Goal: Task Accomplishment & Management: Manage account settings

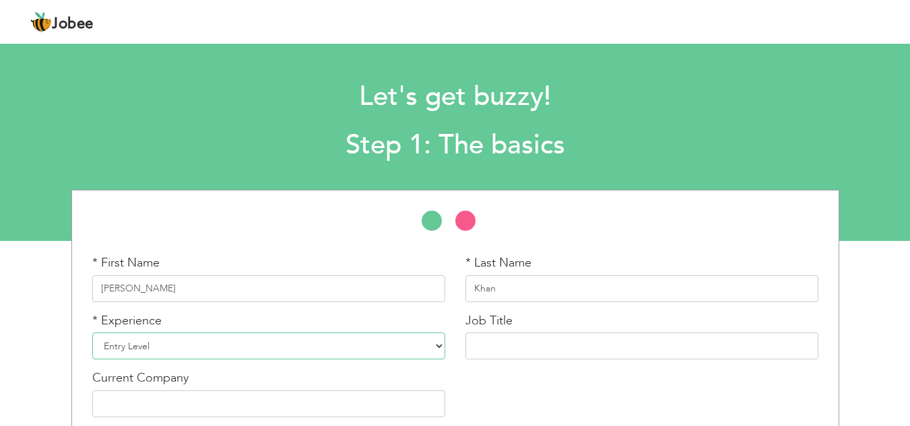
click at [150, 352] on select "Entry Level Less than 1 Year 1 Year 2 Years 3 Years 4 Years 5 Years 6 Years 7 Y…" at bounding box center [268, 346] width 353 height 27
select select "4"
click at [92, 333] on select "Entry Level Less than 1 Year 1 Year 2 Years 3 Years 4 Years 5 Years 6 Years 7 Y…" at bounding box center [268, 346] width 353 height 27
click at [506, 350] on input "text" at bounding box center [642, 346] width 353 height 27
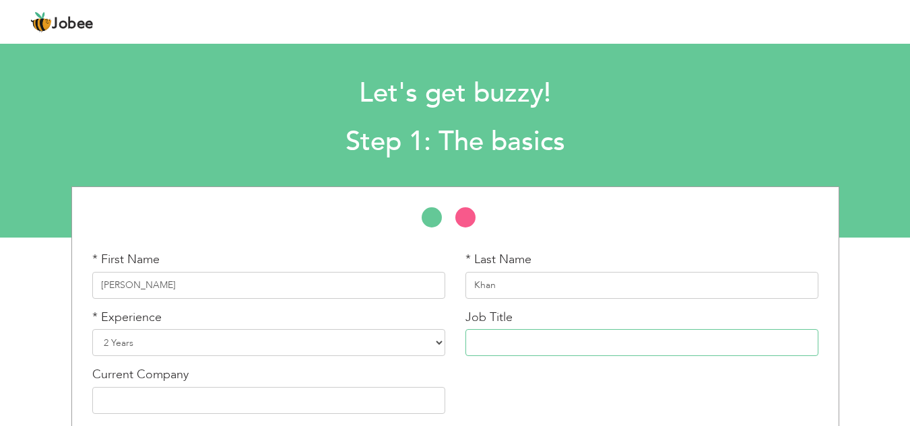
scroll to position [63, 0]
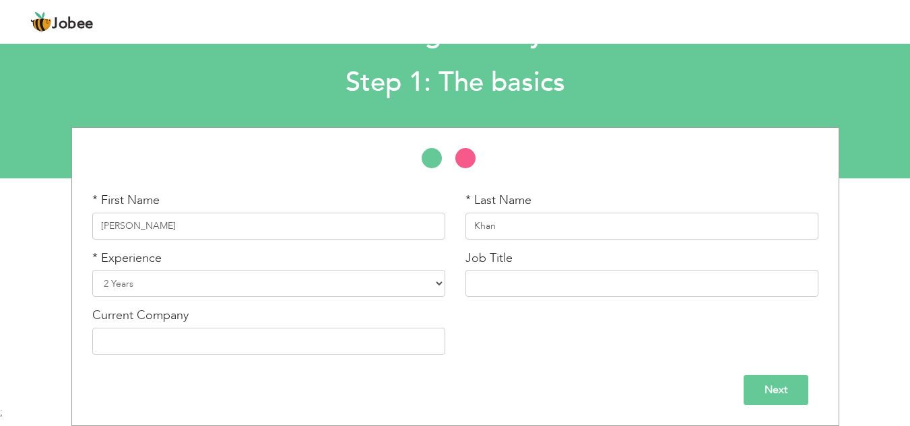
click at [766, 395] on input "Next" at bounding box center [776, 390] width 65 height 30
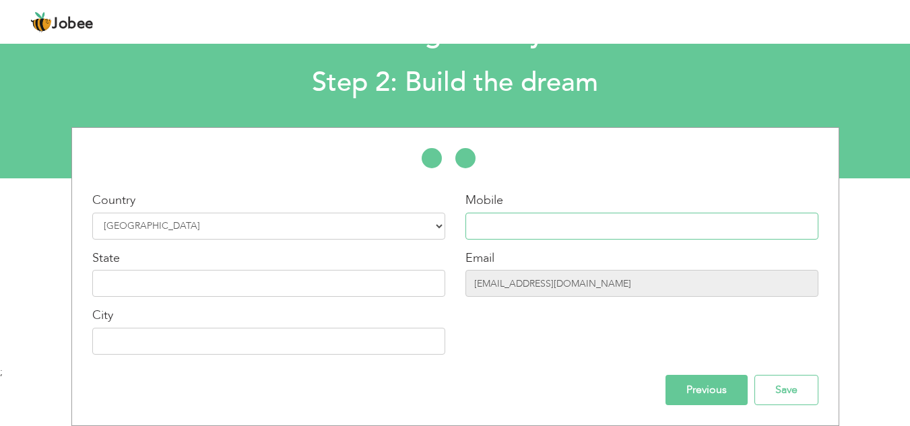
click at [503, 218] on input "text" at bounding box center [642, 226] width 353 height 27
type input "03339475603"
type input "[GEOGRAPHIC_DATA]"
click at [400, 276] on input "text" at bounding box center [268, 283] width 353 height 27
click at [786, 389] on input "Save" at bounding box center [787, 390] width 64 height 30
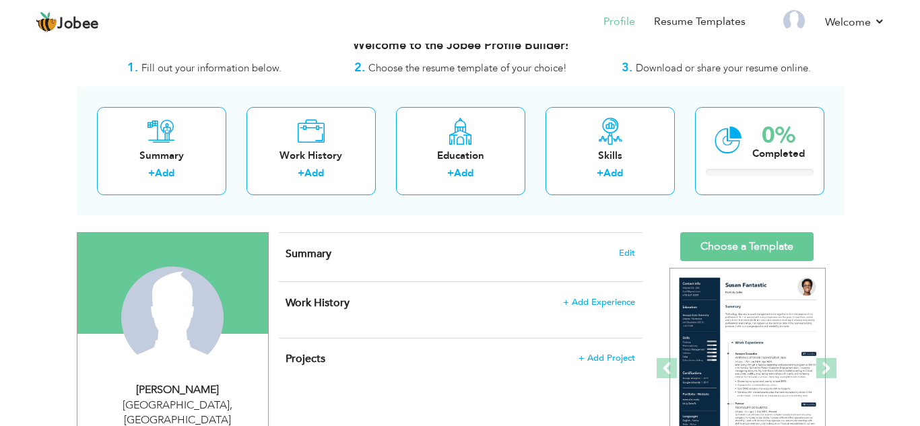
scroll to position [23, 0]
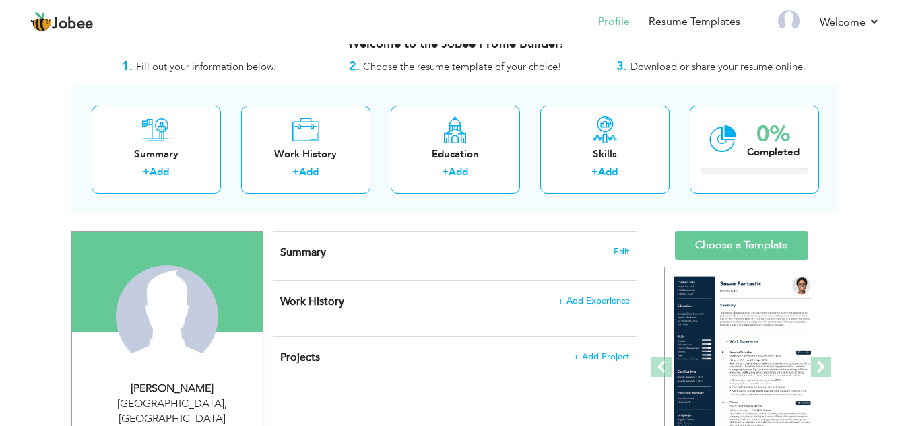
drag, startPoint x: 920, startPoint y: 146, endPoint x: 913, endPoint y: 156, distance: 12.1
click at [910, 156] on html "Jobee Profile Resume Templates Resume Templates Cover Letters About My Resume W…" at bounding box center [455, 190] width 910 height 426
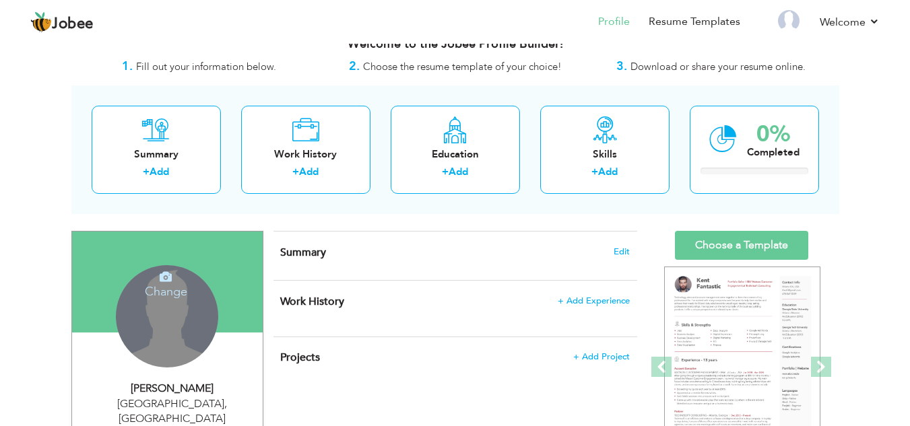
click at [163, 311] on div "Change Remove" at bounding box center [167, 316] width 102 height 102
click at [165, 271] on icon at bounding box center [166, 277] width 12 height 12
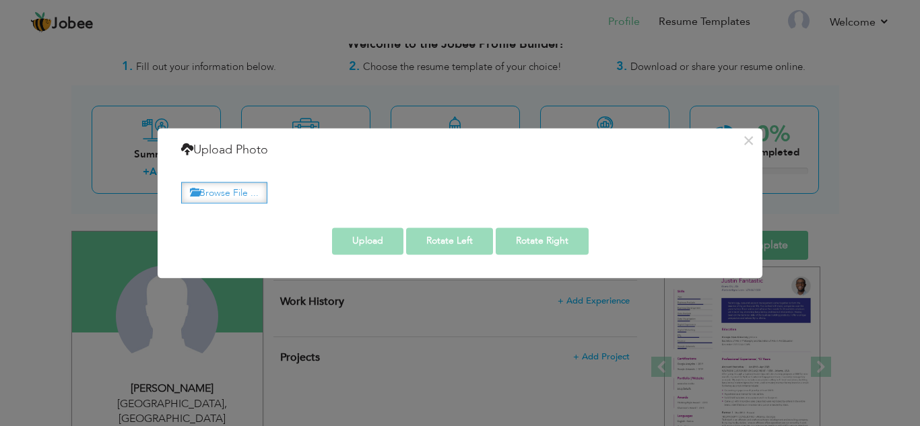
click at [241, 192] on label "Browse File ..." at bounding box center [224, 193] width 86 height 21
click at [0, 0] on input "Browse File ..." at bounding box center [0, 0] width 0 height 0
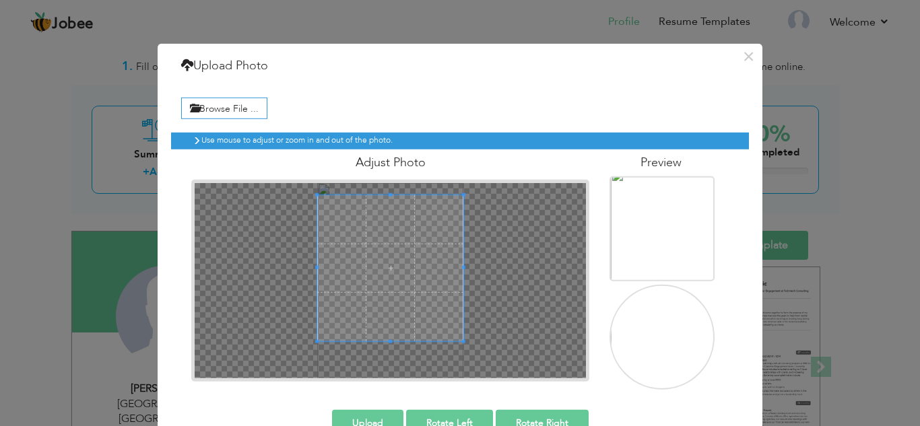
click at [384, 157] on div "Adjust Photo" at bounding box center [390, 266] width 418 height 232
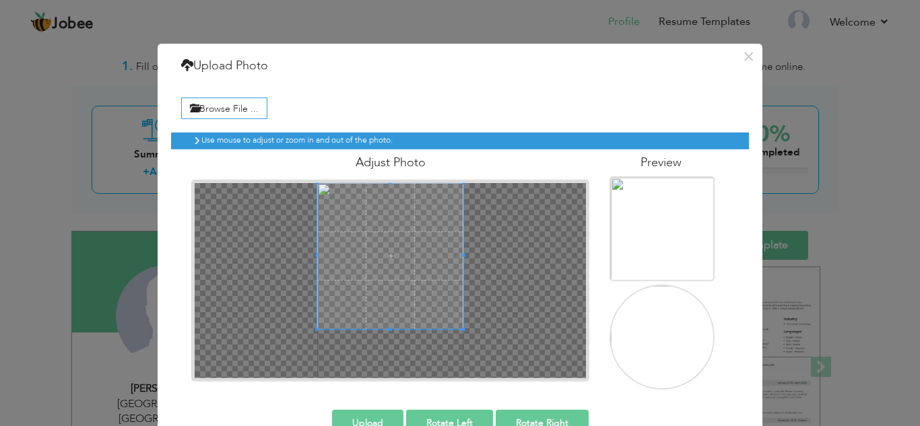
click at [387, 313] on span at bounding box center [390, 256] width 147 height 147
click at [386, 356] on div at bounding box center [390, 280] width 391 height 195
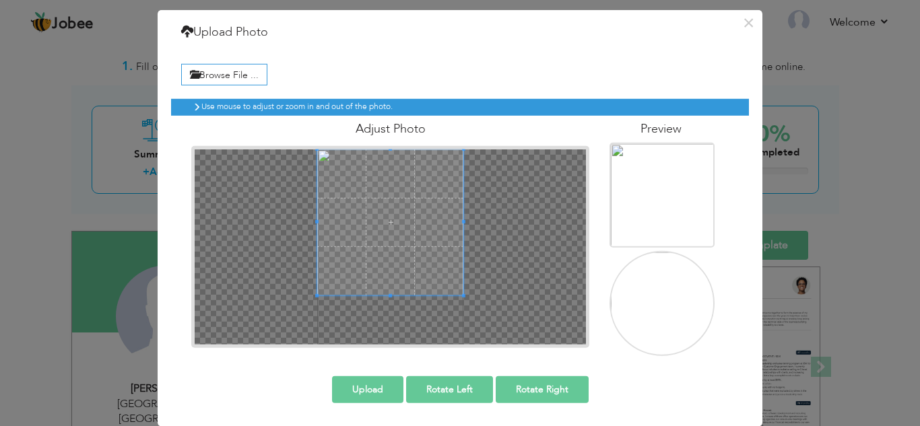
click at [636, 296] on img at bounding box center [663, 322] width 105 height 140
click at [365, 391] on button "Upload" at bounding box center [367, 389] width 71 height 27
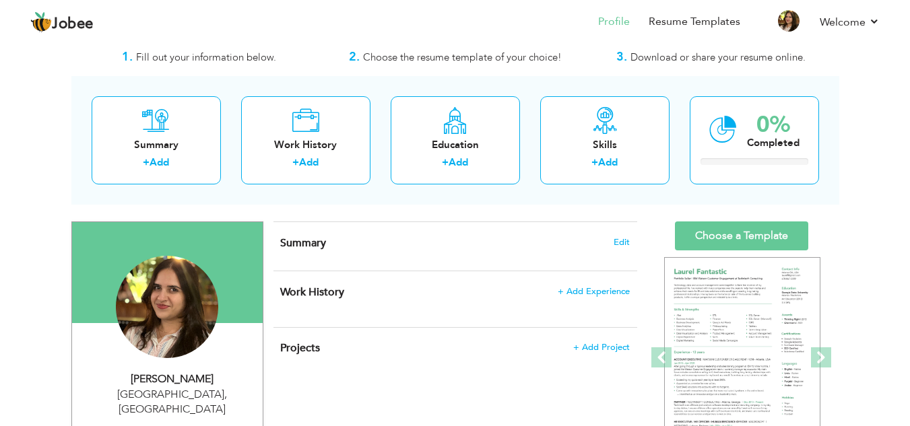
scroll to position [0, 0]
